Goal: Task Accomplishment & Management: Manage account settings

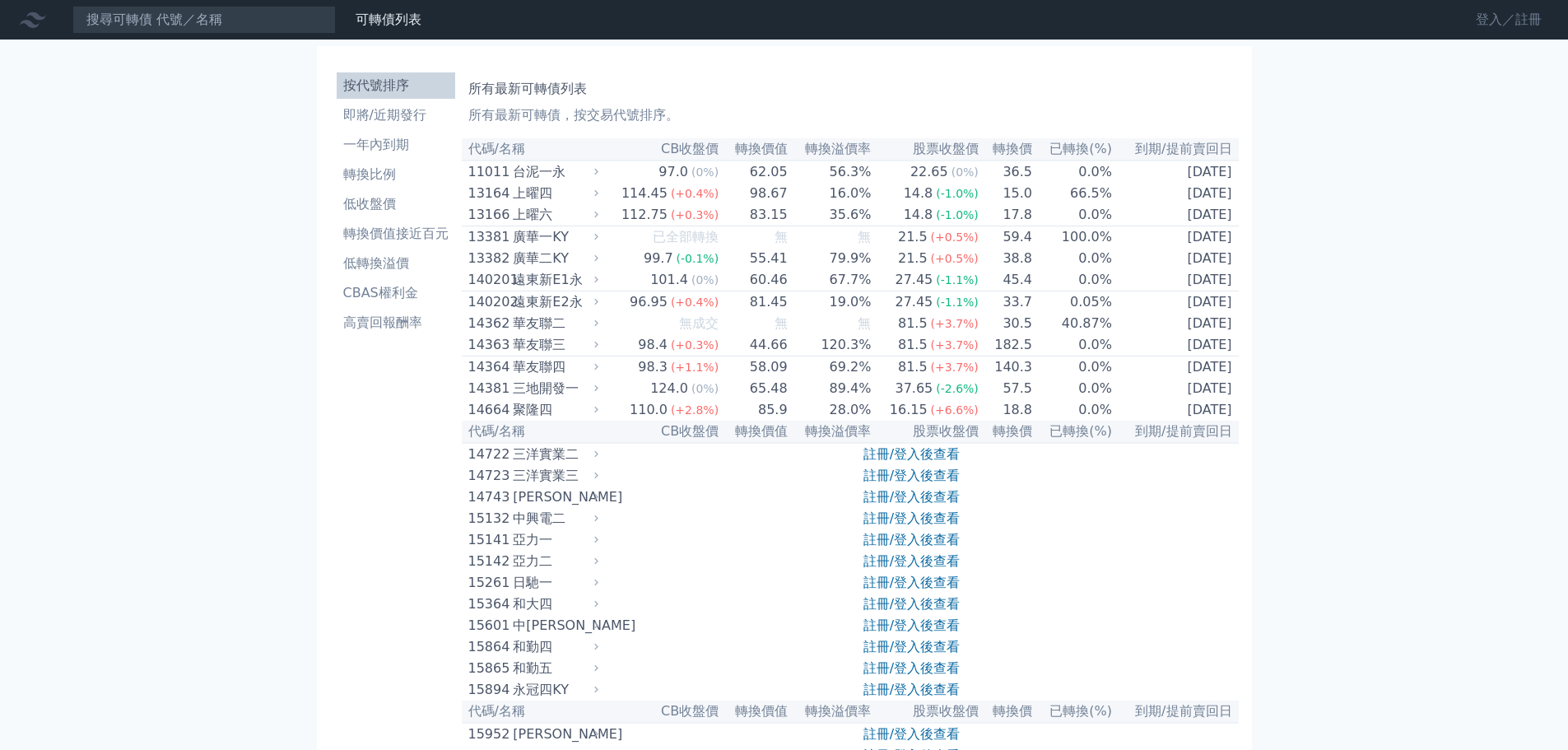
click at [1513, 17] on link "登入／註冊" at bounding box center [1509, 20] width 92 height 26
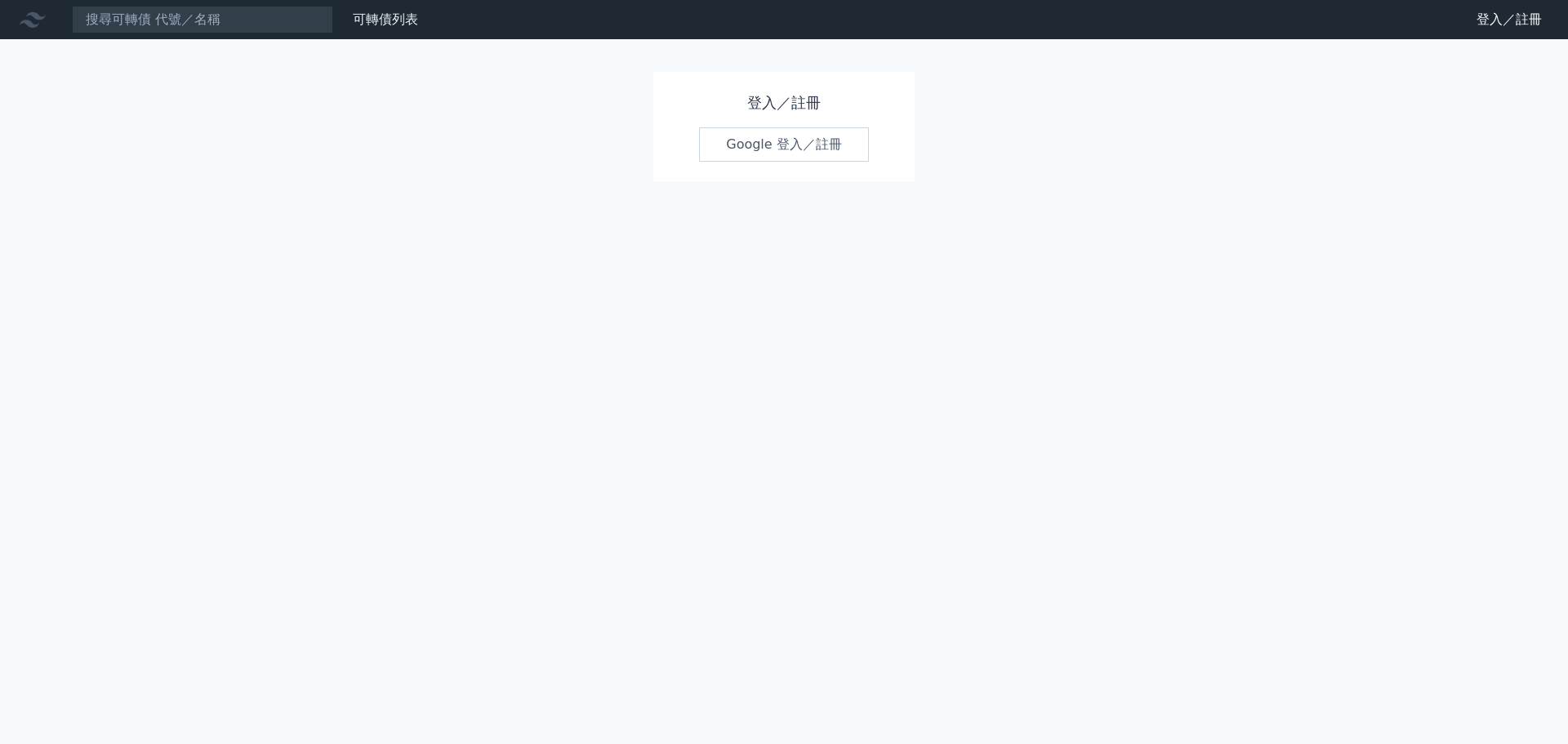
click at [769, 152] on link "Google 登入／註冊" at bounding box center [783, 144] width 170 height 34
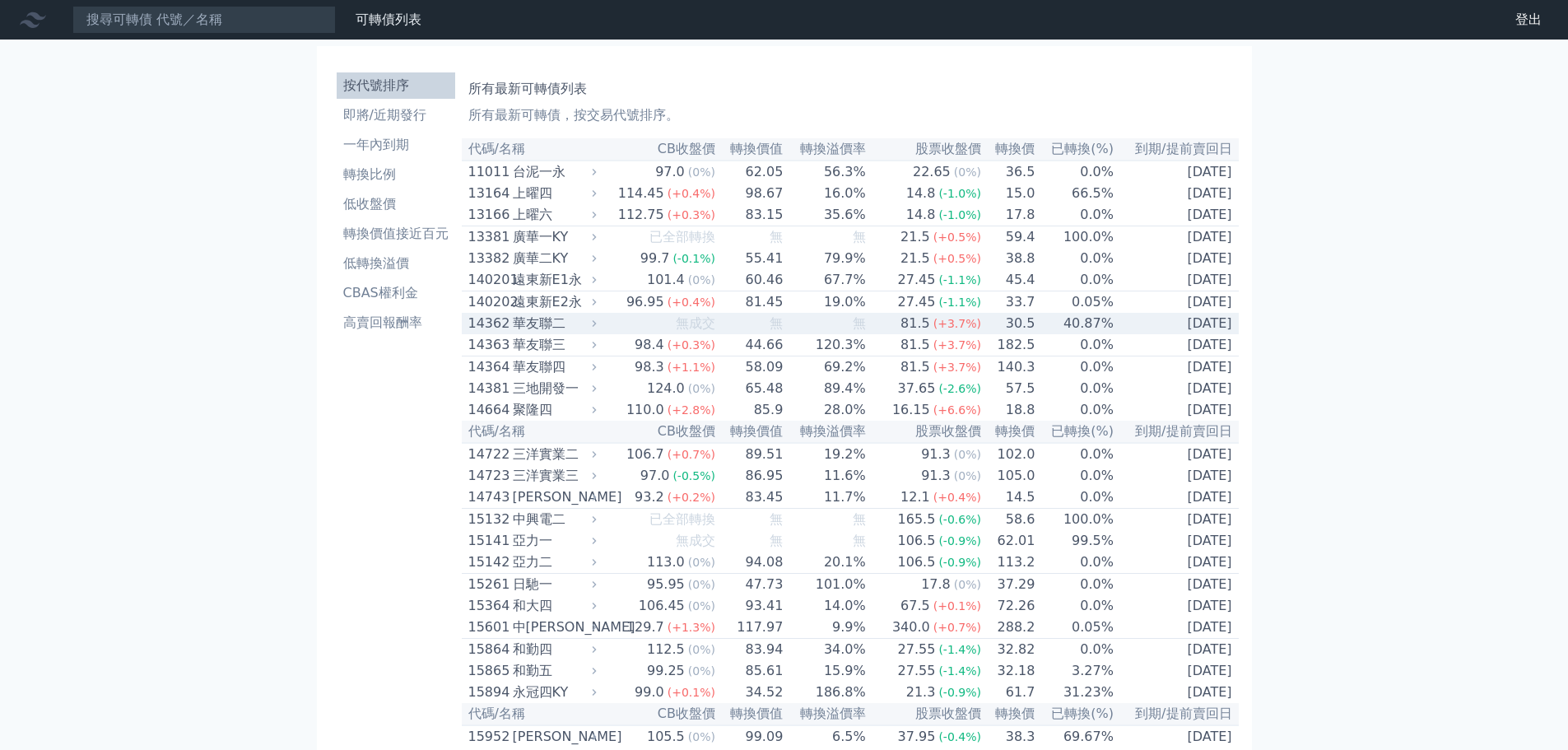
click at [566, 334] on div "華友聯二" at bounding box center [553, 324] width 81 height 20
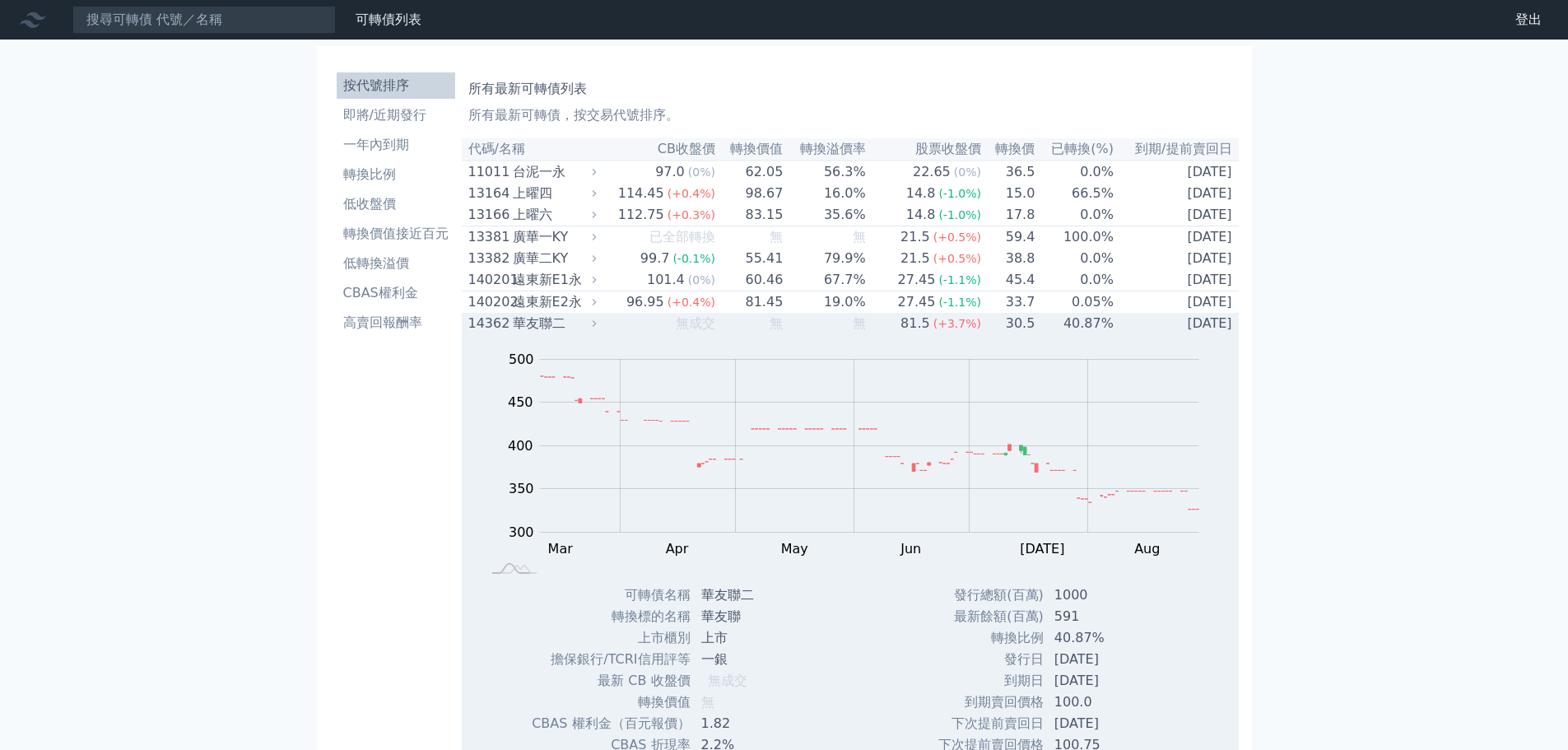
click at [566, 334] on div "華友聯二" at bounding box center [553, 324] width 81 height 20
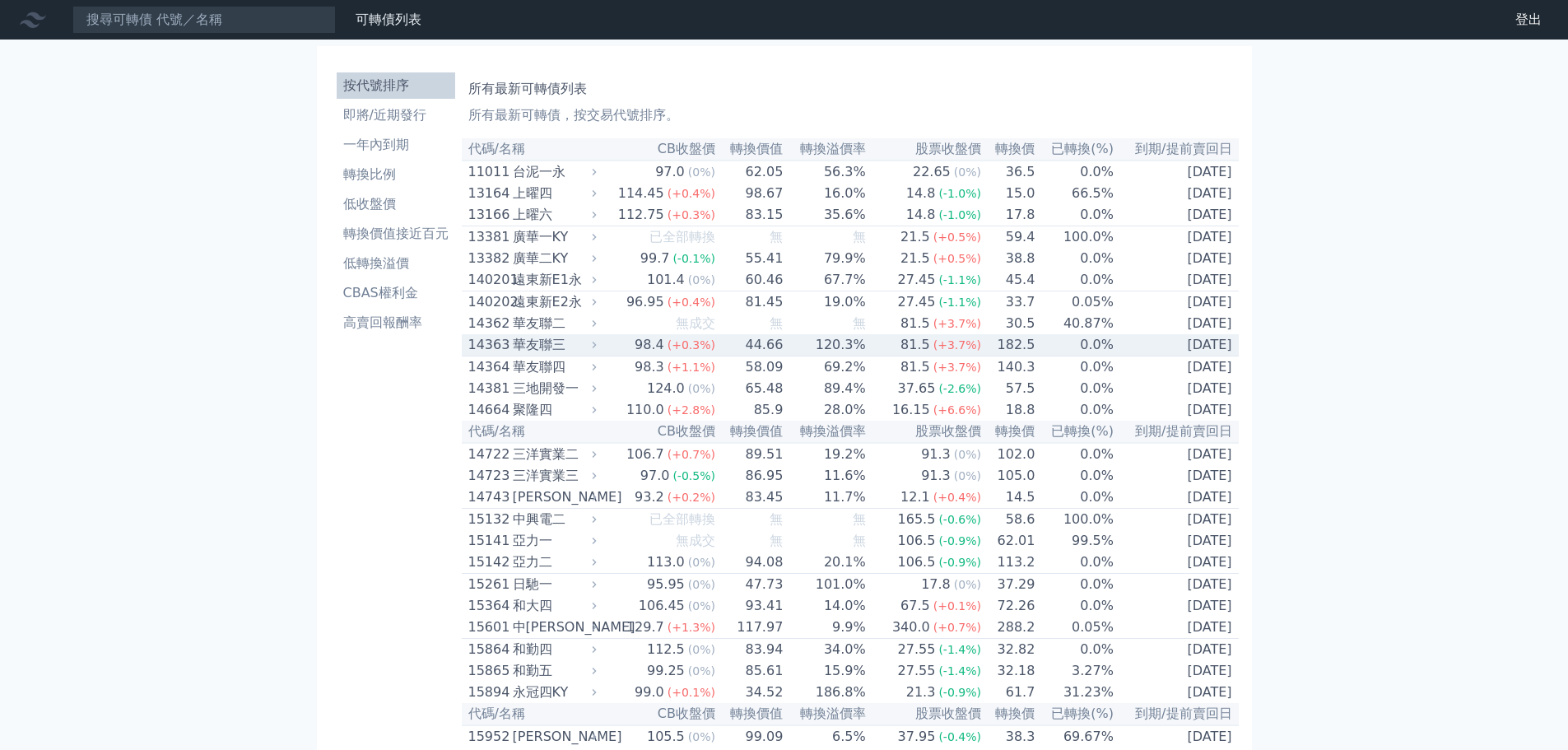
click at [537, 355] on div "華友聯三" at bounding box center [553, 345] width 81 height 20
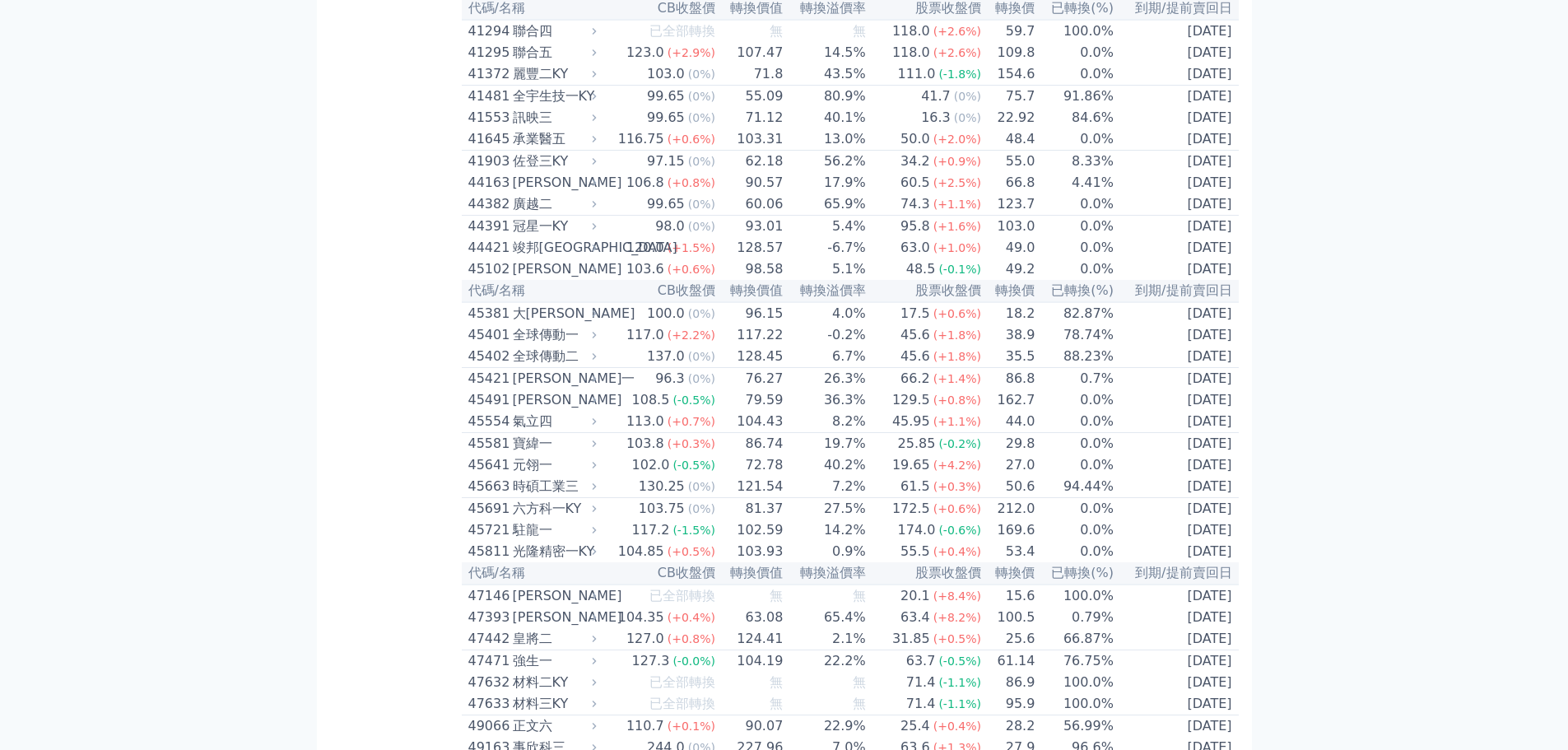
scroll to position [5021, 0]
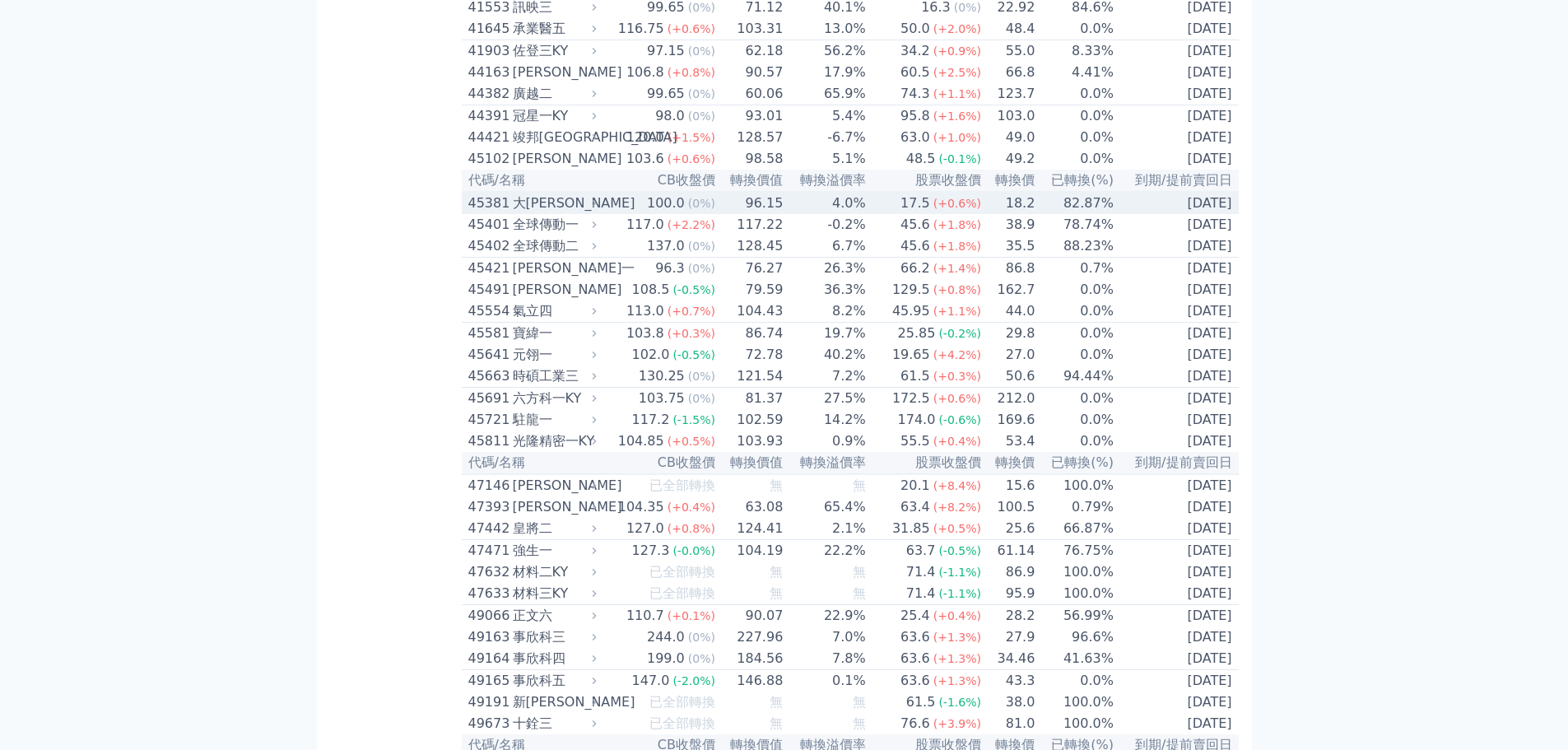
click at [539, 213] on div "大[PERSON_NAME]" at bounding box center [553, 203] width 81 height 20
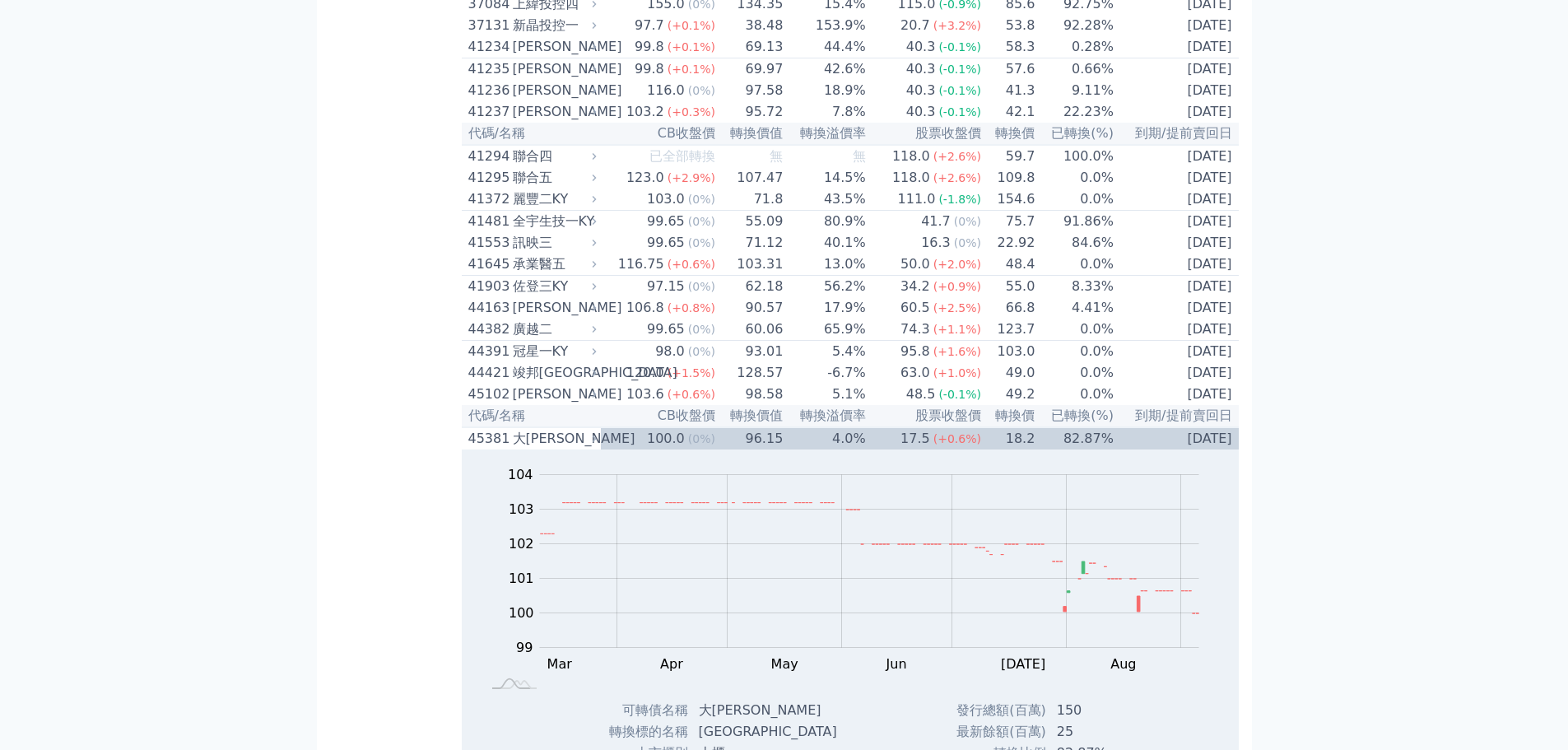
scroll to position [4774, 0]
